Goal: Find contact information: Find contact information

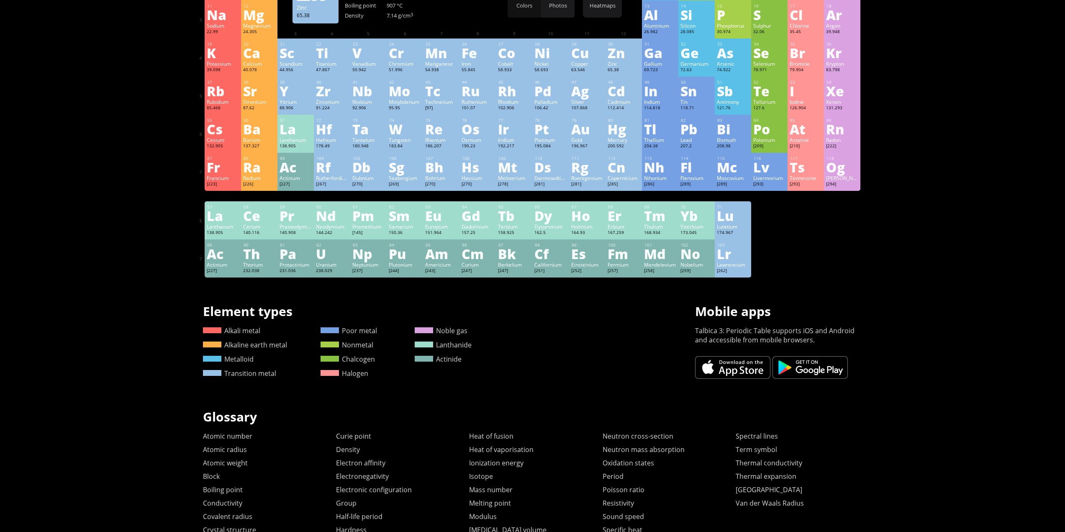
scroll to position [188, 0]
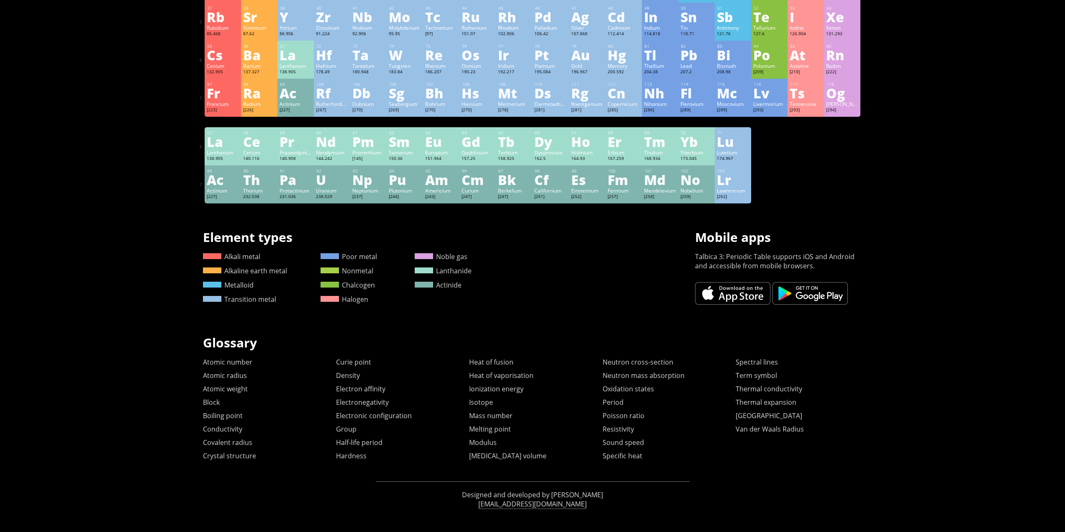
click at [734, 295] on link at bounding box center [732, 293] width 75 height 23
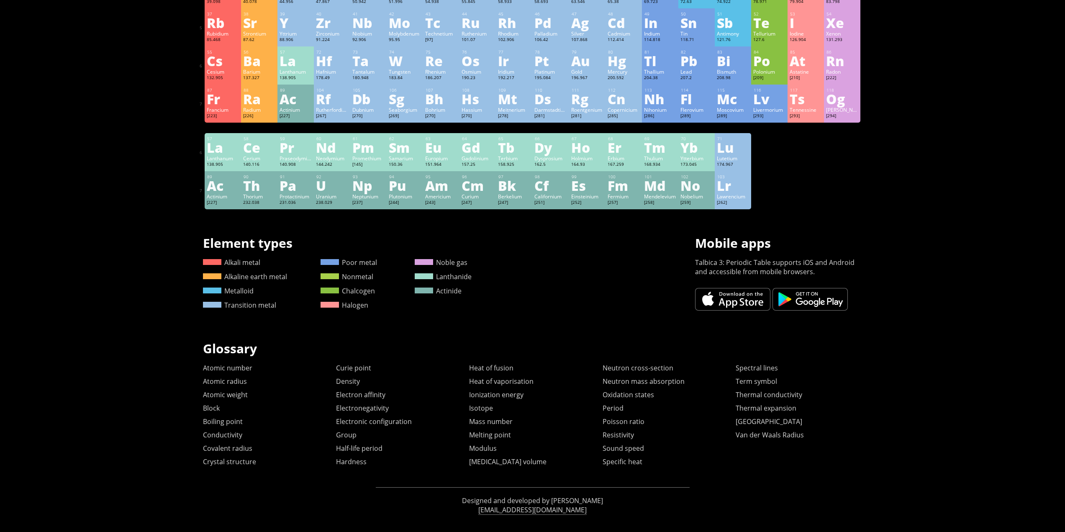
scroll to position [188, 0]
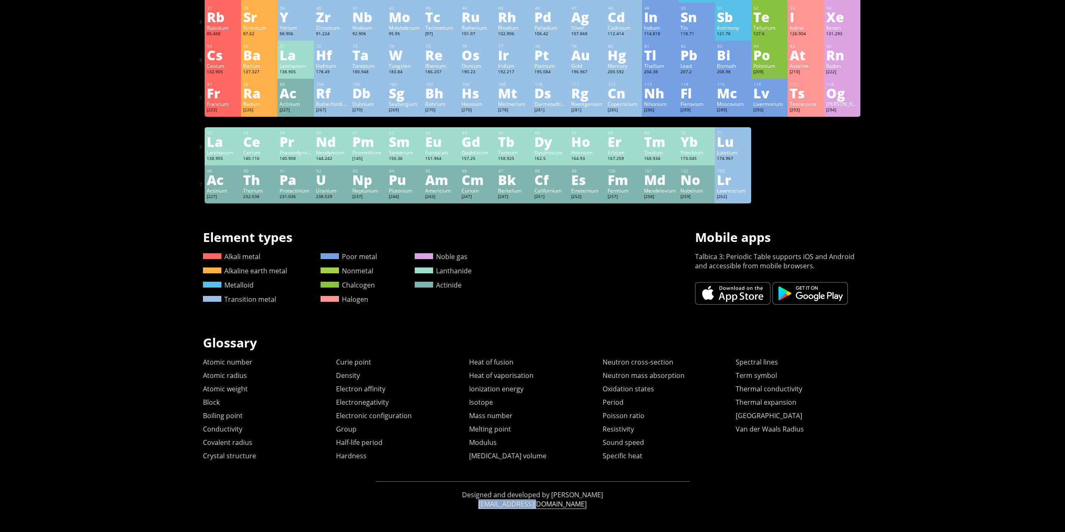
drag, startPoint x: 568, startPoint y: 505, endPoint x: 509, endPoint y: 505, distance: 59.0
click at [509, 505] on div "Designed and developed by Andrew Marcus mail@talbica.com" at bounding box center [533, 499] width 314 height 36
copy link "[EMAIL_ADDRESS][DOMAIN_NAME]"
click at [739, 289] on link at bounding box center [732, 293] width 75 height 23
